Goal: Task Accomplishment & Management: Use online tool/utility

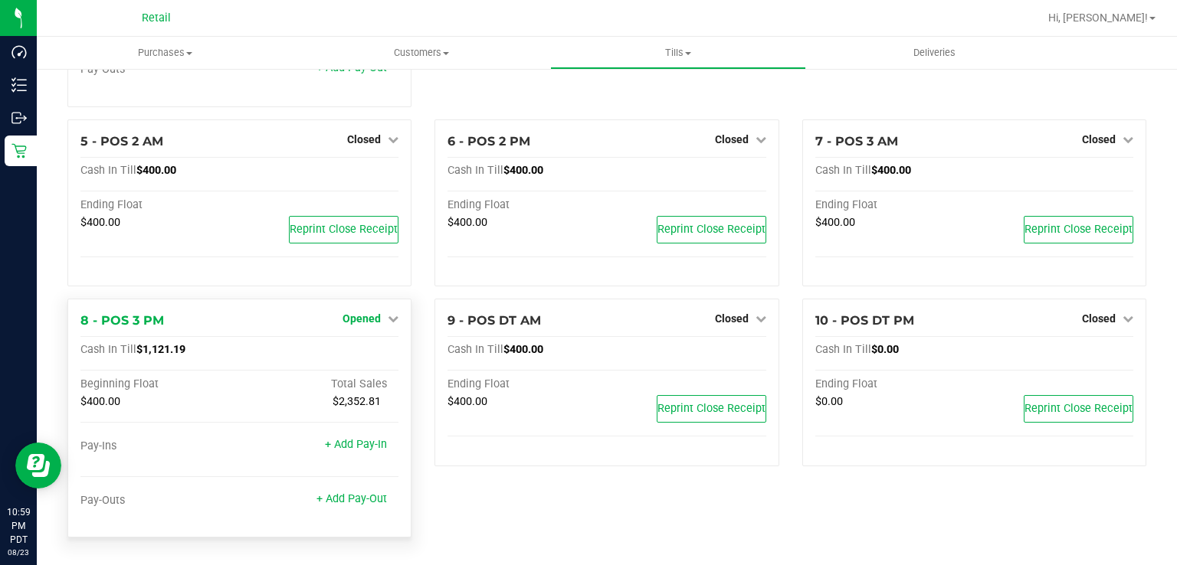
click at [370, 321] on span "Opened" at bounding box center [361, 319] width 38 height 12
click at [365, 349] on link "Close Till" at bounding box center [363, 351] width 41 height 12
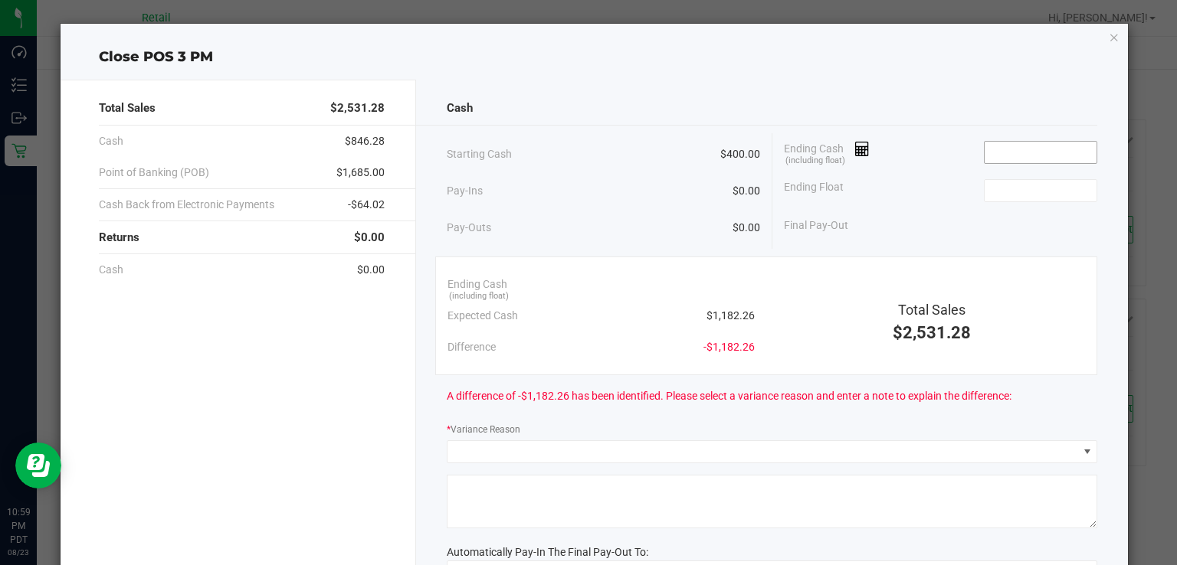
click at [1042, 146] on input at bounding box center [1040, 152] width 113 height 21
click at [1039, 190] on input at bounding box center [1040, 190] width 113 height 21
type input "$1,184.26"
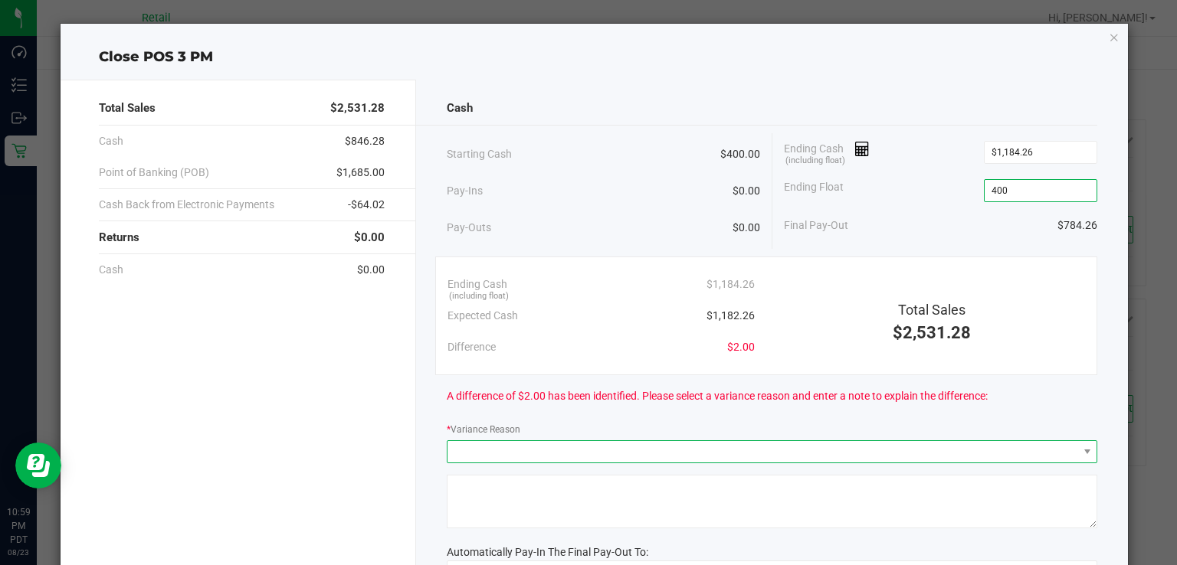
click at [549, 457] on span at bounding box center [762, 451] width 630 height 21
type input "$400.00"
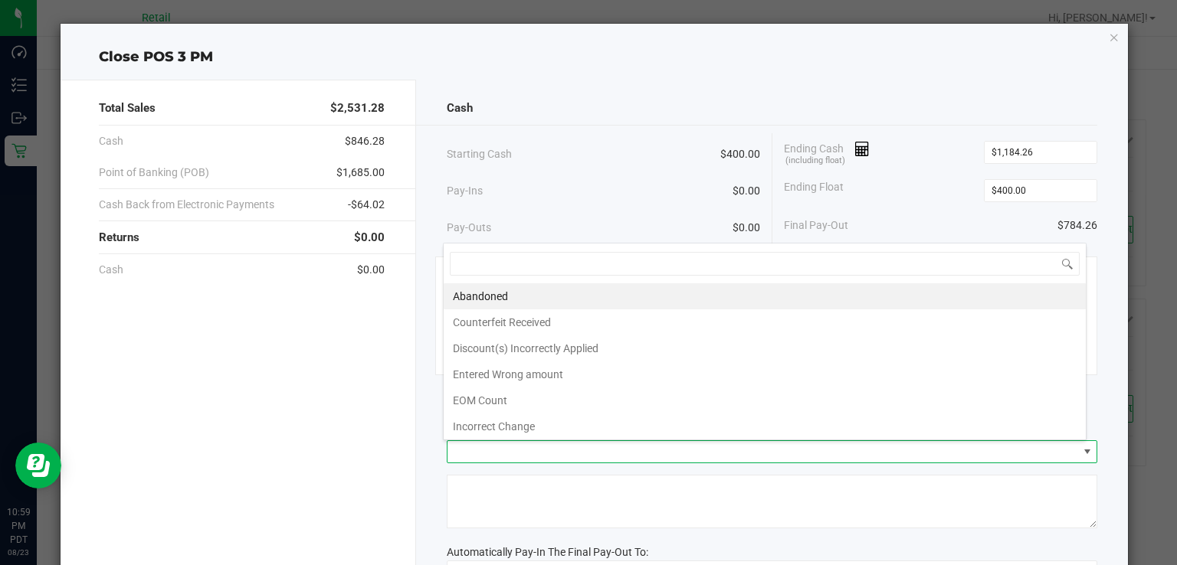
scroll to position [22, 643]
click at [539, 383] on li "Entered Wrong amount" at bounding box center [765, 375] width 642 height 26
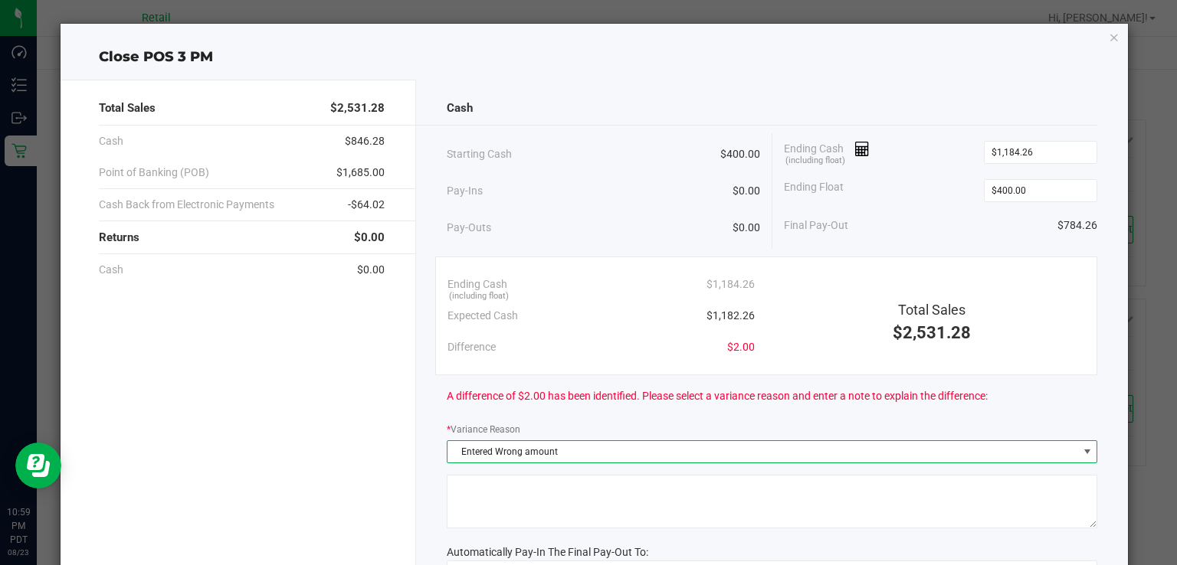
click at [530, 513] on textarea at bounding box center [772, 502] width 650 height 54
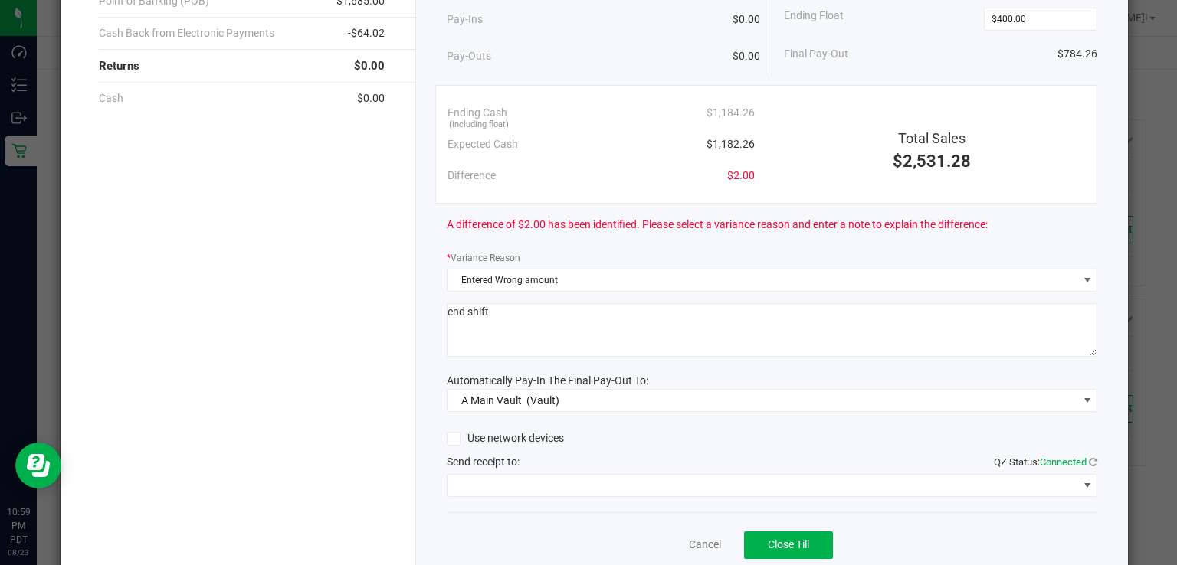
scroll to position [191, 0]
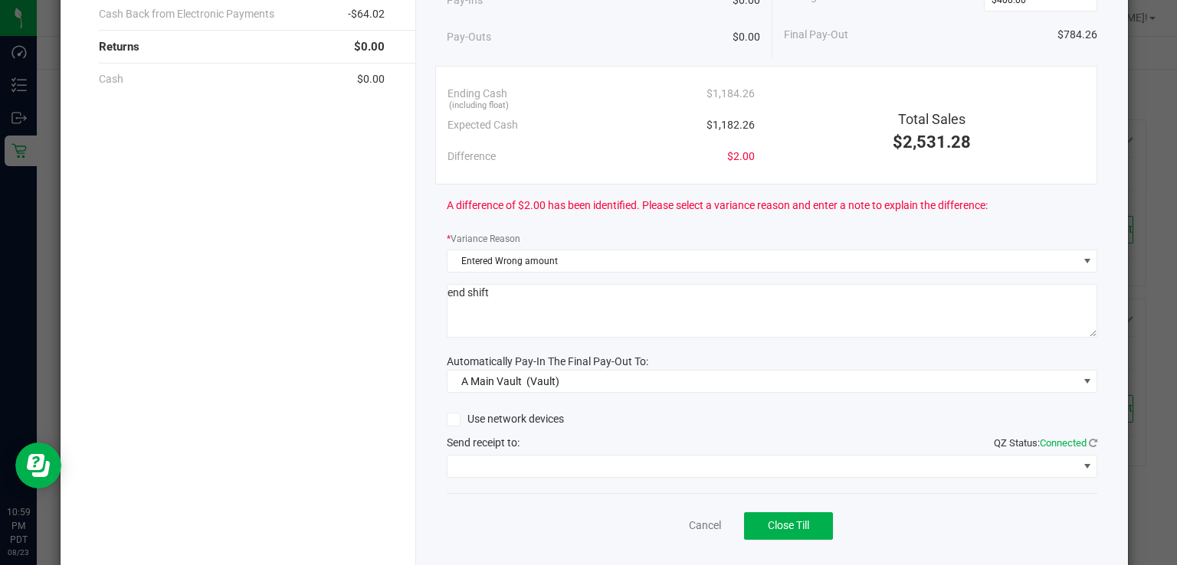
type textarea "end shift"
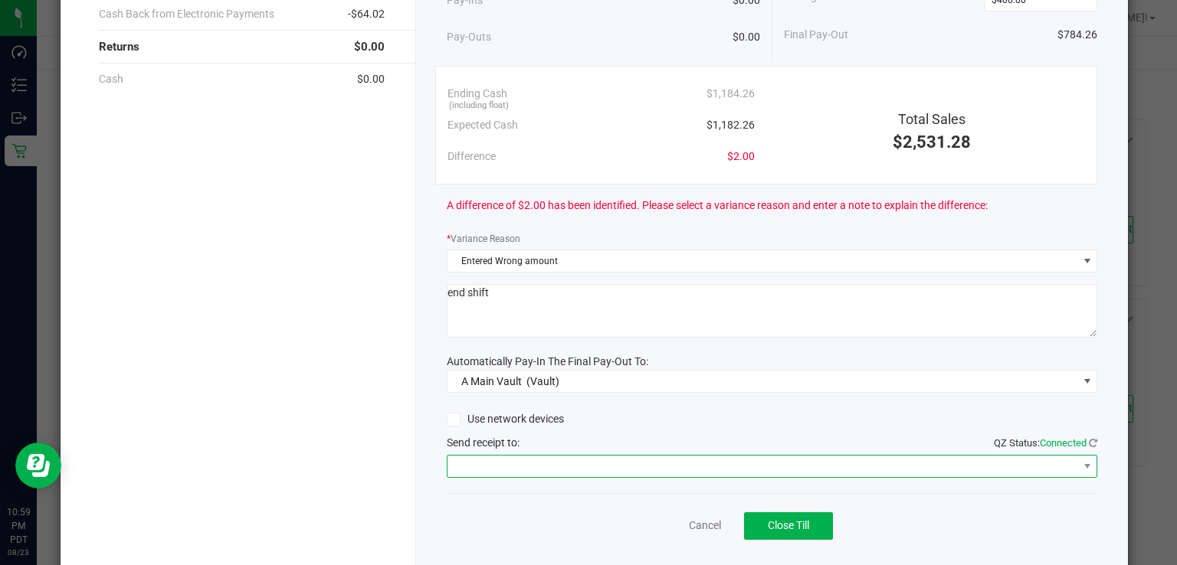
click at [581, 458] on span at bounding box center [762, 466] width 630 height 21
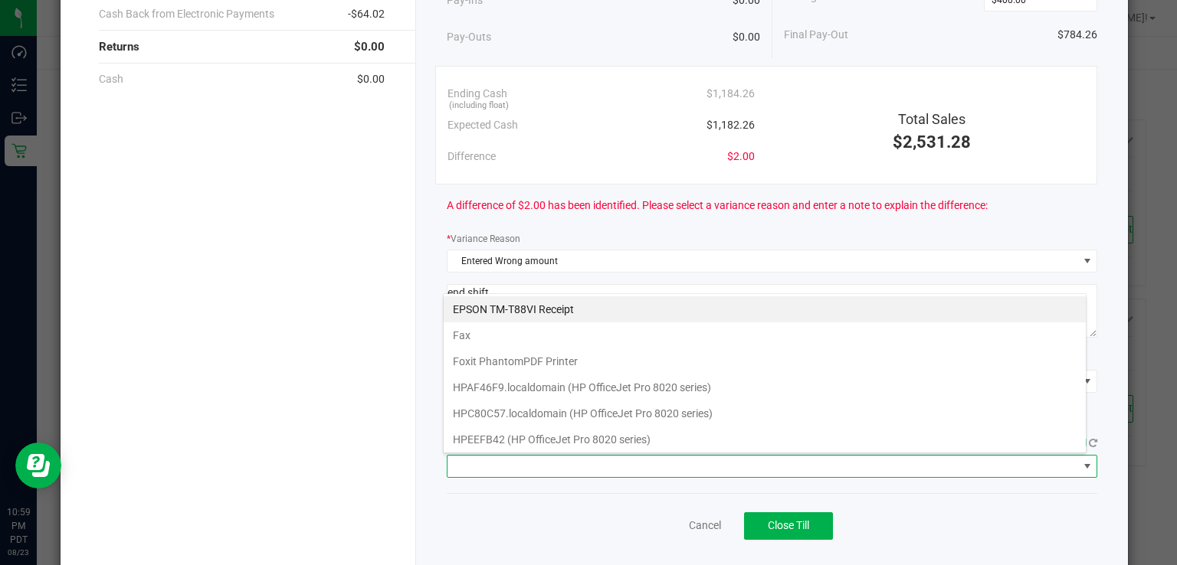
scroll to position [22, 643]
click at [580, 311] on Receipt "EPSON TM-T88VI Receipt" at bounding box center [765, 309] width 642 height 26
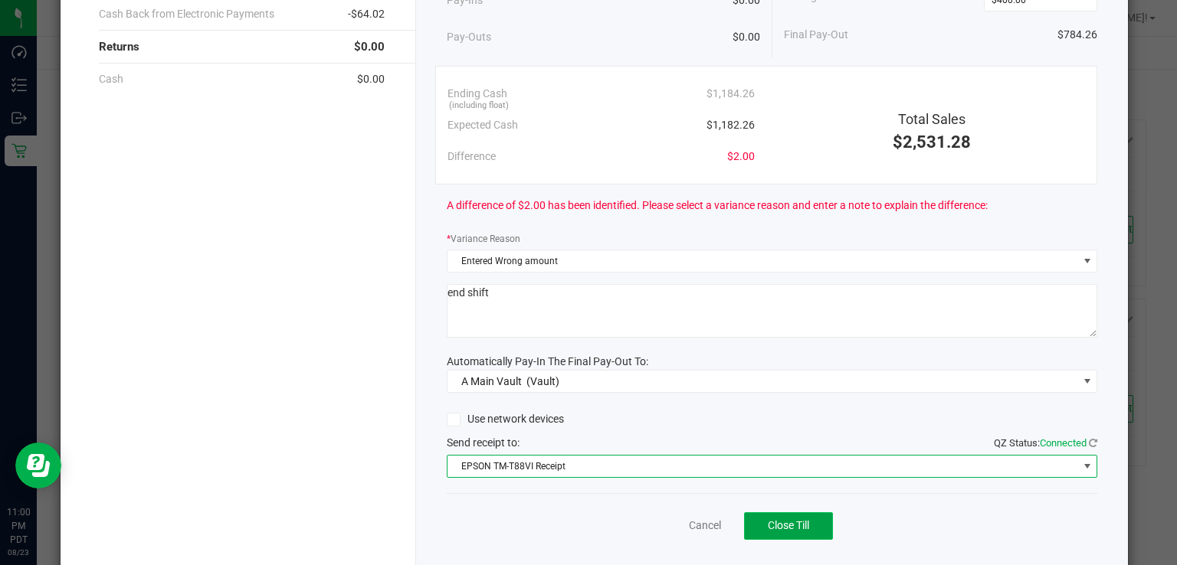
click at [800, 536] on button "Close Till" at bounding box center [788, 526] width 89 height 28
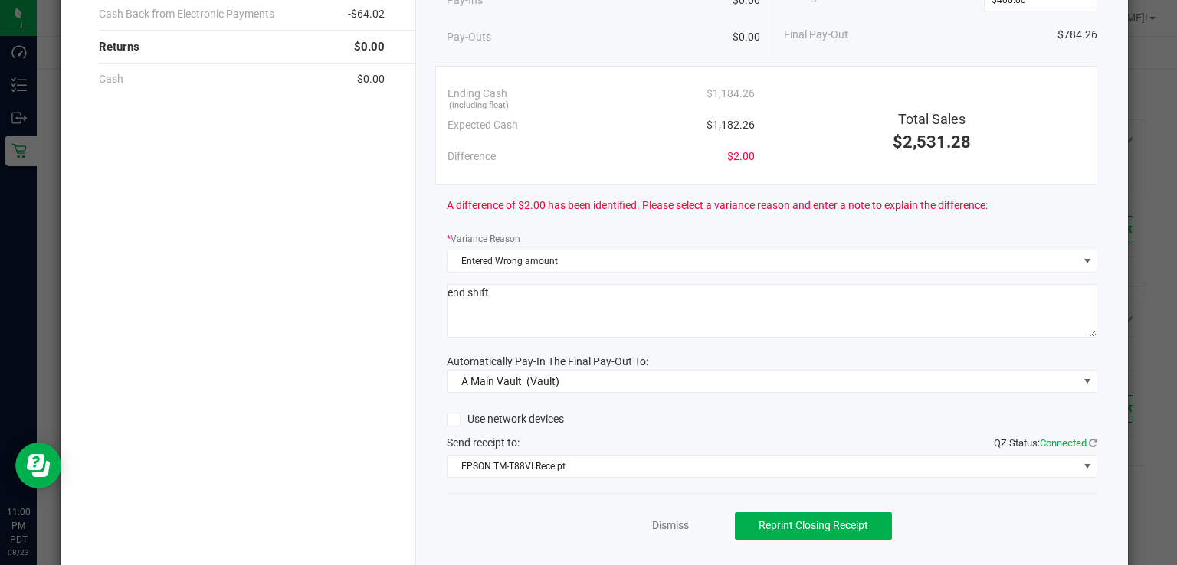
scroll to position [0, 0]
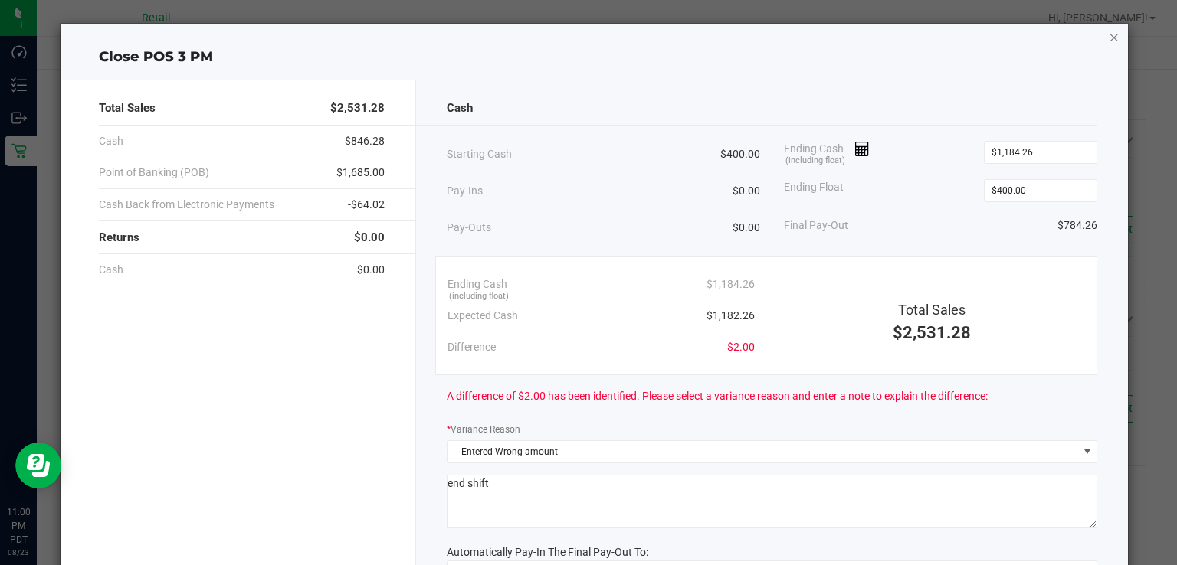
click at [1108, 44] on icon "button" at bounding box center [1113, 37] width 11 height 18
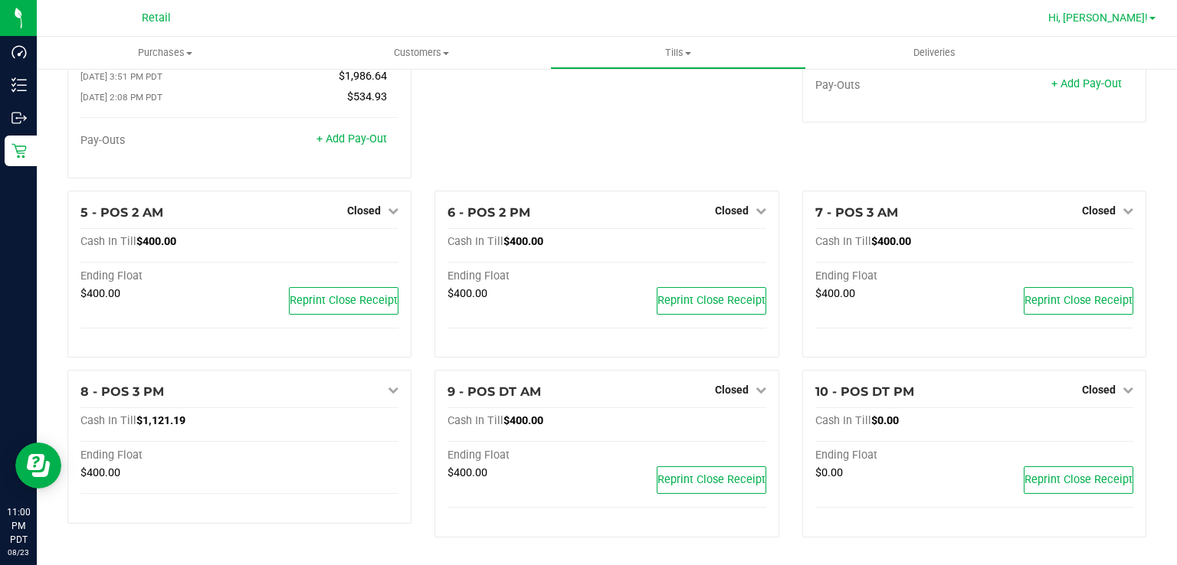
click at [1139, 22] on span "Hi, [PERSON_NAME]!" at bounding box center [1098, 17] width 100 height 12
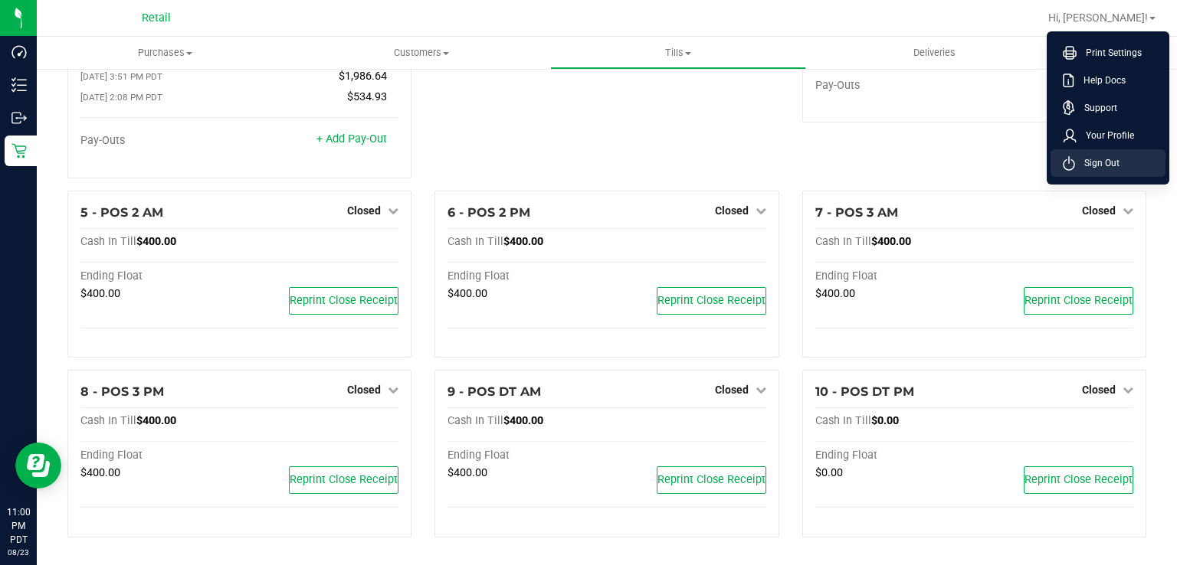
click at [1120, 172] on li "Sign Out" at bounding box center [1107, 163] width 115 height 28
